Goal: Task Accomplishment & Management: Manage account settings

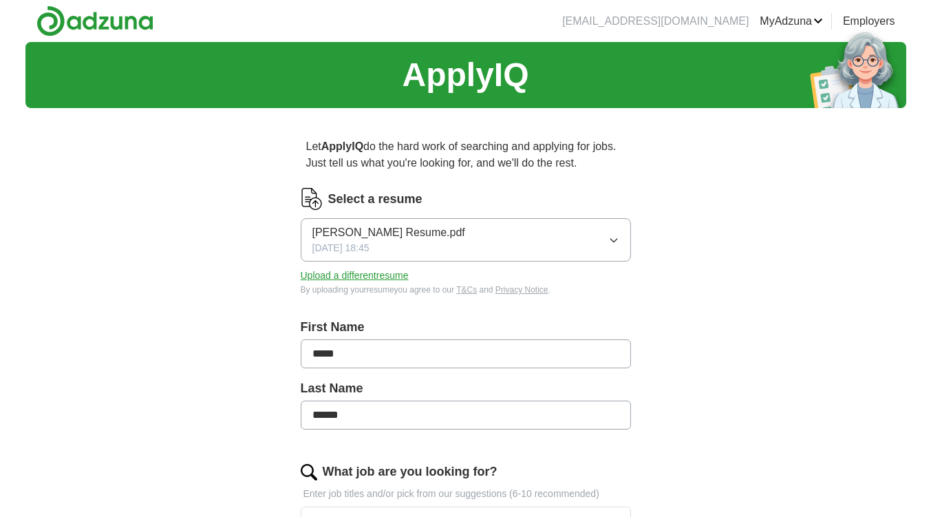
click at [354, 275] on button "Upload a different resume" at bounding box center [355, 275] width 108 height 14
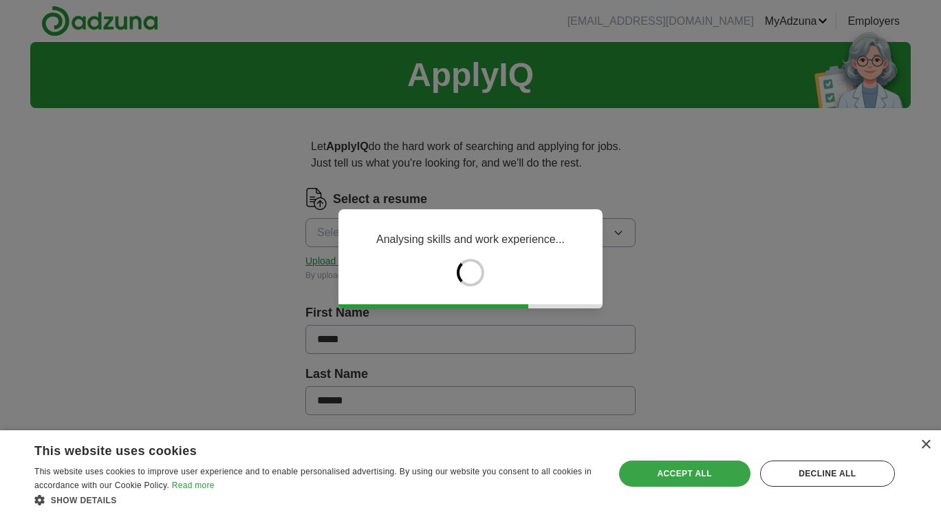
click at [712, 479] on div "Accept all" at bounding box center [684, 473] width 131 height 26
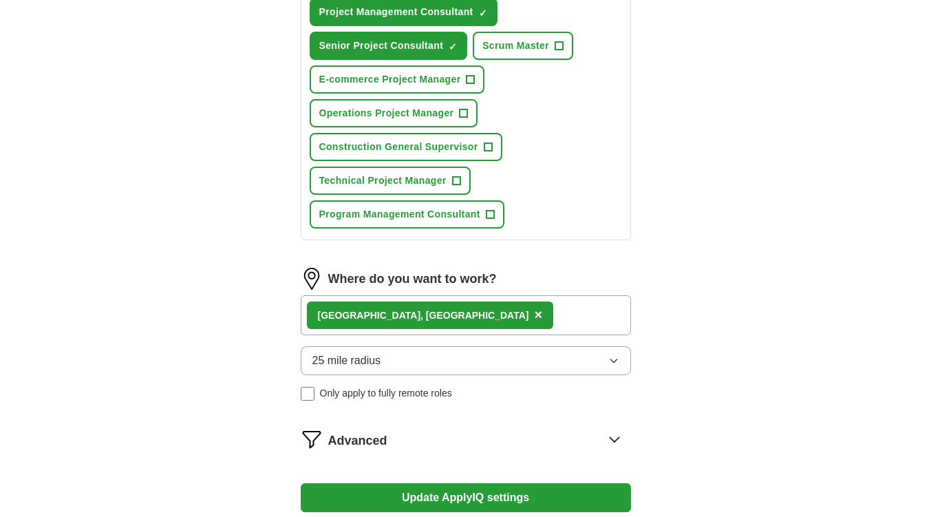
scroll to position [956, 0]
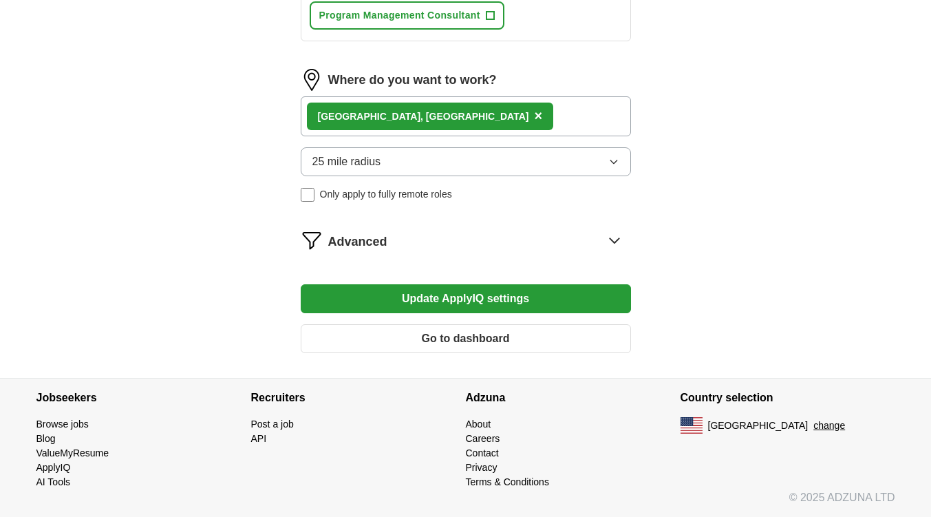
click at [452, 296] on button "Update ApplyIQ settings" at bounding box center [466, 298] width 330 height 29
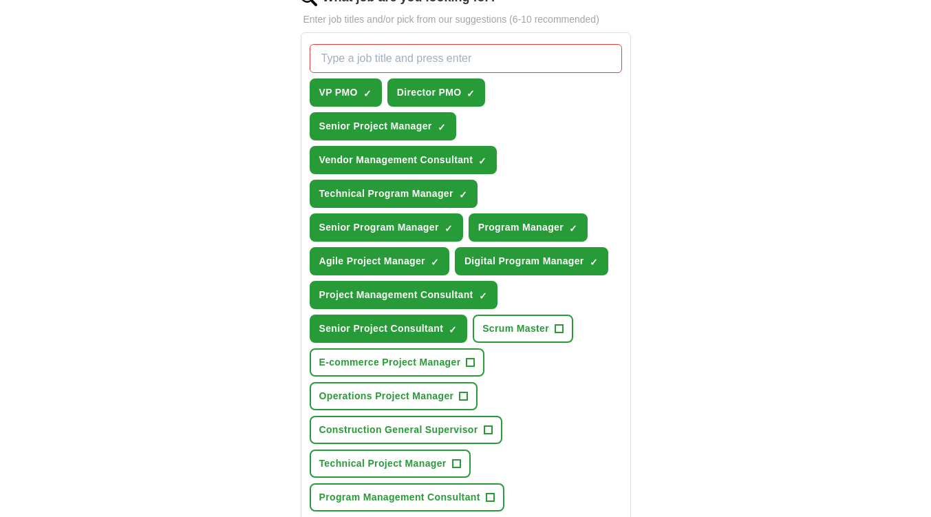
scroll to position [405, 0]
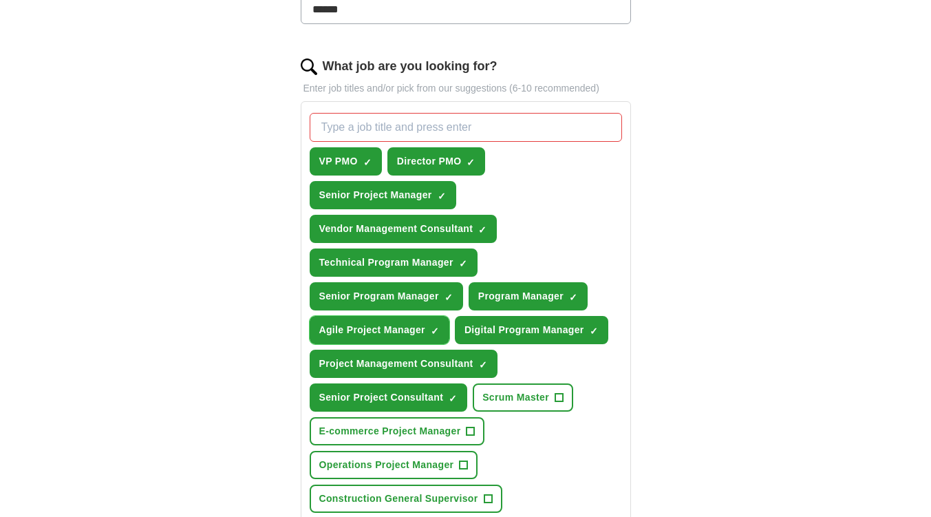
click at [0, 0] on span "×" at bounding box center [0, 0] width 0 height 0
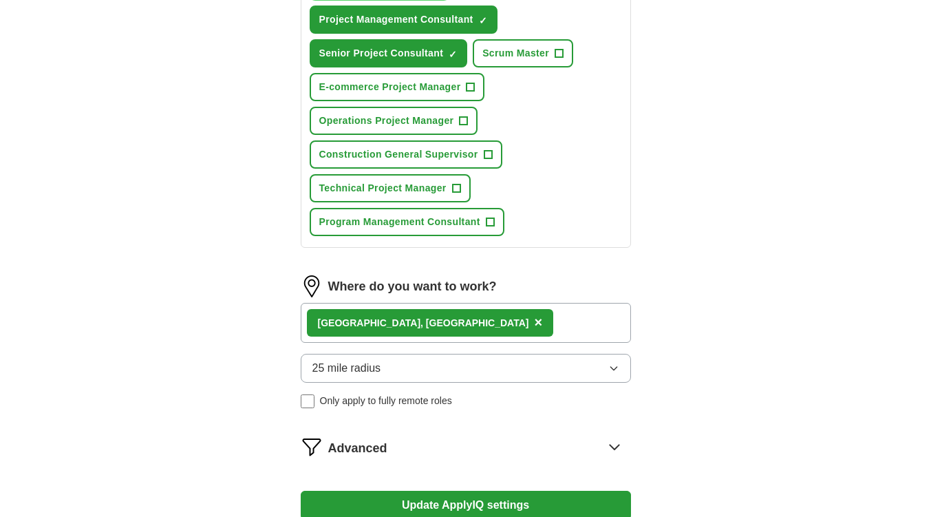
scroll to position [956, 0]
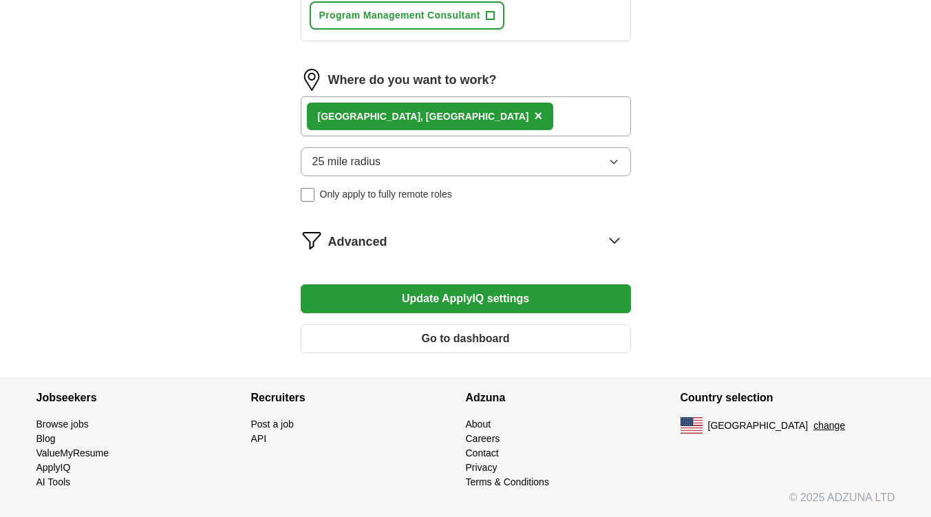
click at [485, 299] on button "Update ApplyIQ settings" at bounding box center [466, 298] width 330 height 29
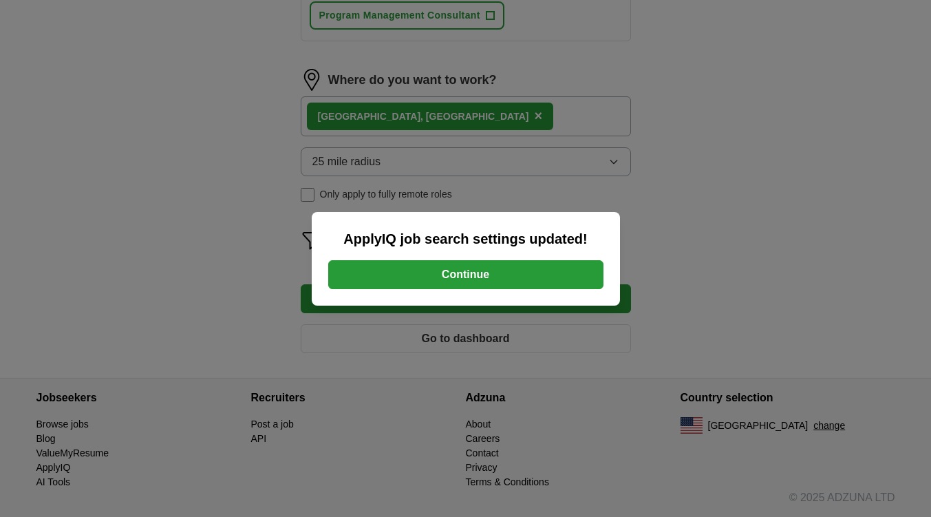
click at [502, 270] on button "Continue" at bounding box center [465, 274] width 275 height 29
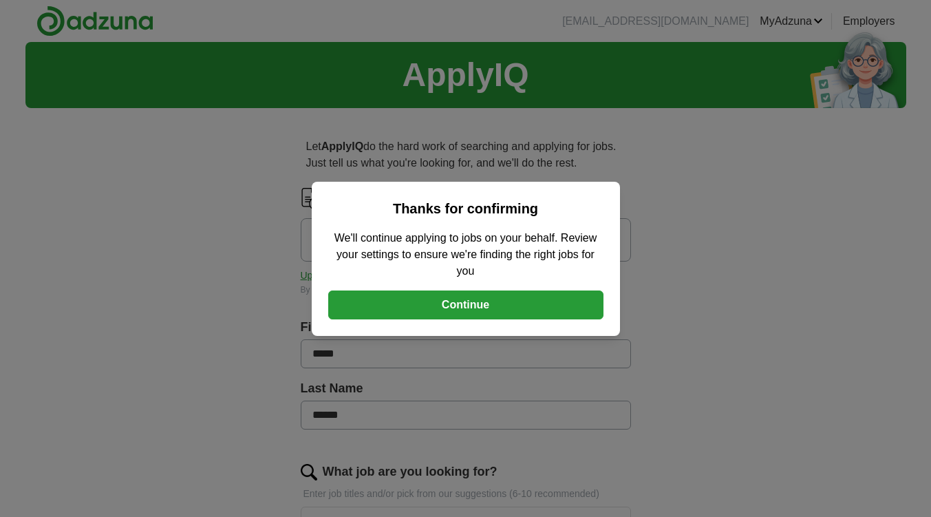
click at [502, 306] on button "Continue" at bounding box center [465, 304] width 275 height 29
